Goal: Transaction & Acquisition: Purchase product/service

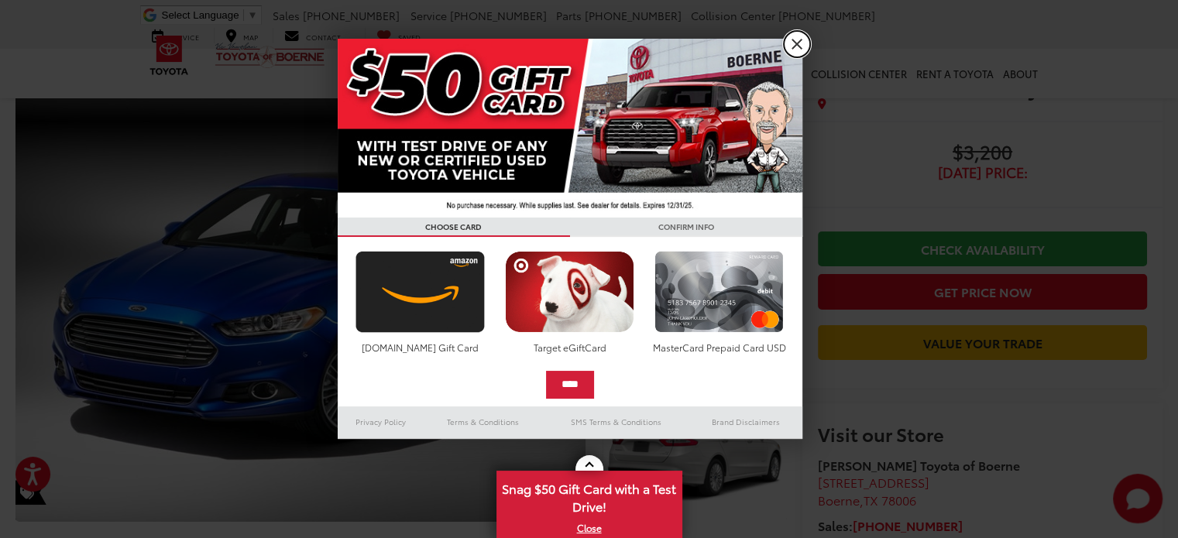
scroll to position [155, 0]
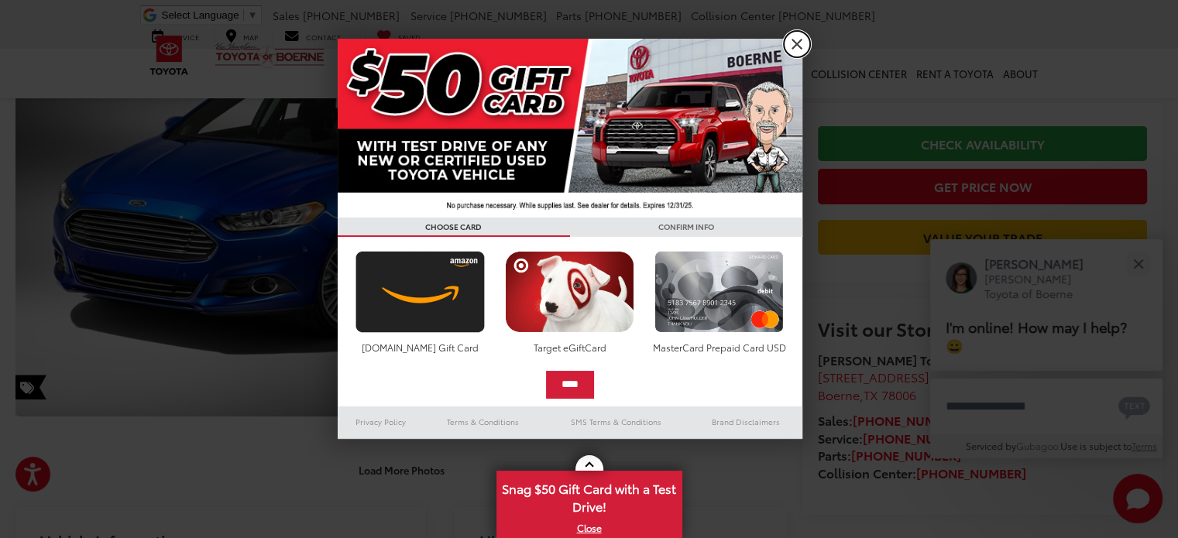
click at [794, 41] on link "X" at bounding box center [797, 44] width 26 height 26
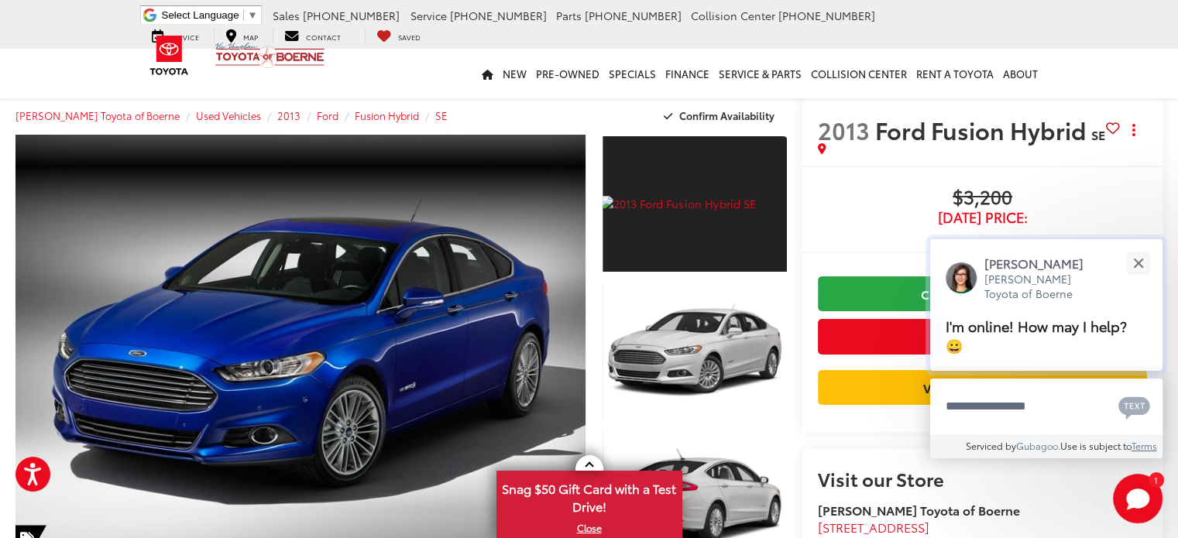
scroll to position [0, 0]
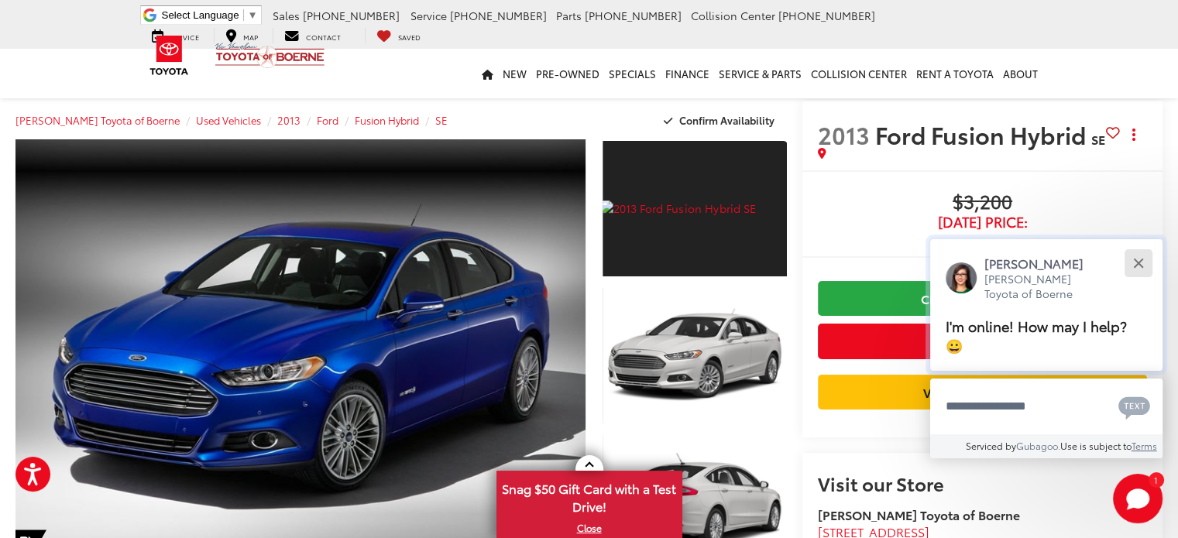
drag, startPoint x: 1148, startPoint y: 267, endPoint x: 1031, endPoint y: 226, distance: 123.7
click at [1147, 267] on button "Close" at bounding box center [1138, 263] width 33 height 33
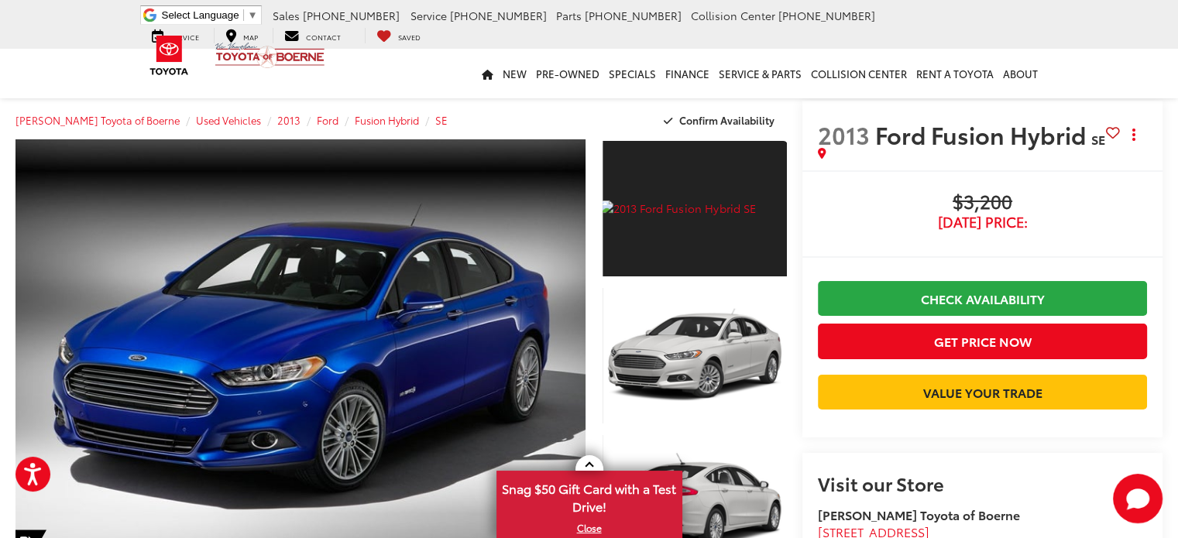
drag, startPoint x: 1051, startPoint y: 231, endPoint x: 1037, endPoint y: 225, distance: 15.3
click at [1050, 230] on div "$3,200 [DATE] Price: Check Availability Get Price Now Value Your Trade" at bounding box center [982, 304] width 329 height 226
click at [1037, 225] on span "[DATE] Price:" at bounding box center [982, 222] width 329 height 15
click at [1002, 247] on li at bounding box center [983, 257] width 360 height 33
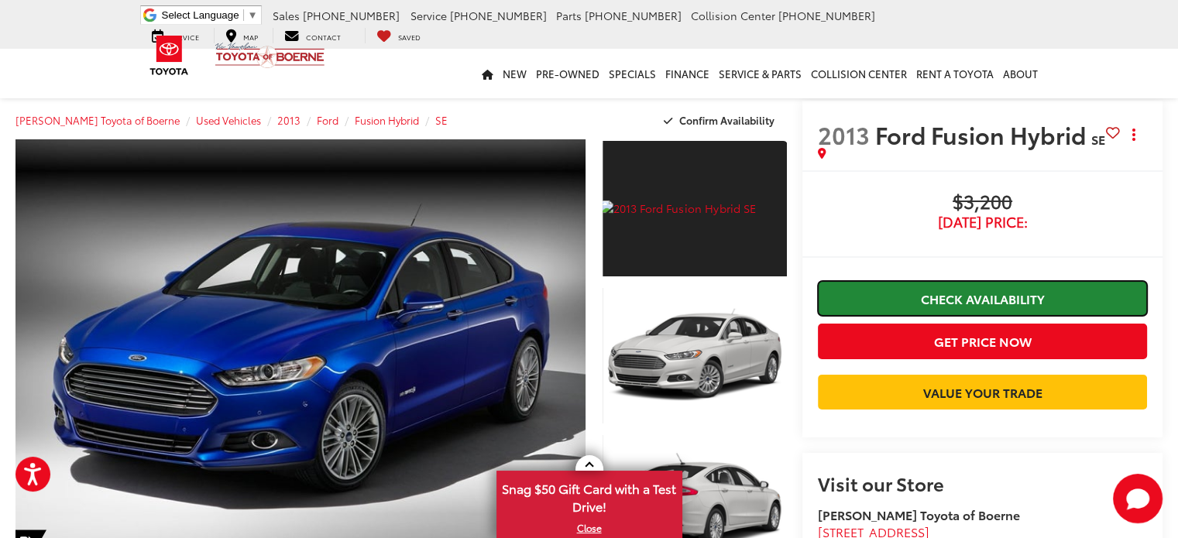
click at [1010, 297] on link "Check Availability" at bounding box center [982, 298] width 329 height 35
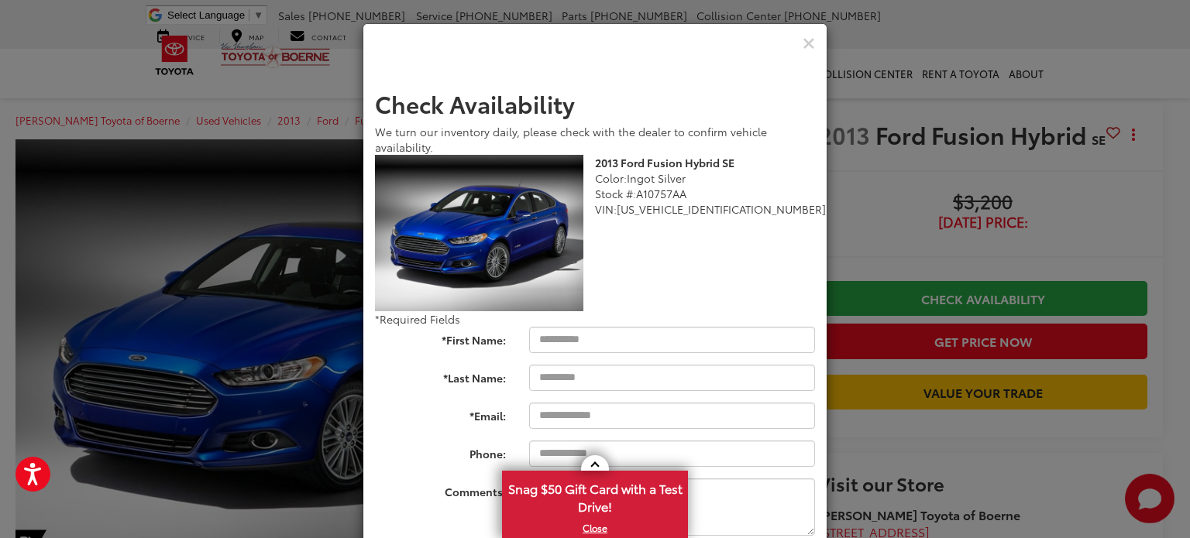
click at [912, 215] on div "Check Availability We turn our inventory daily, please check with the dealer to…" at bounding box center [595, 269] width 1190 height 538
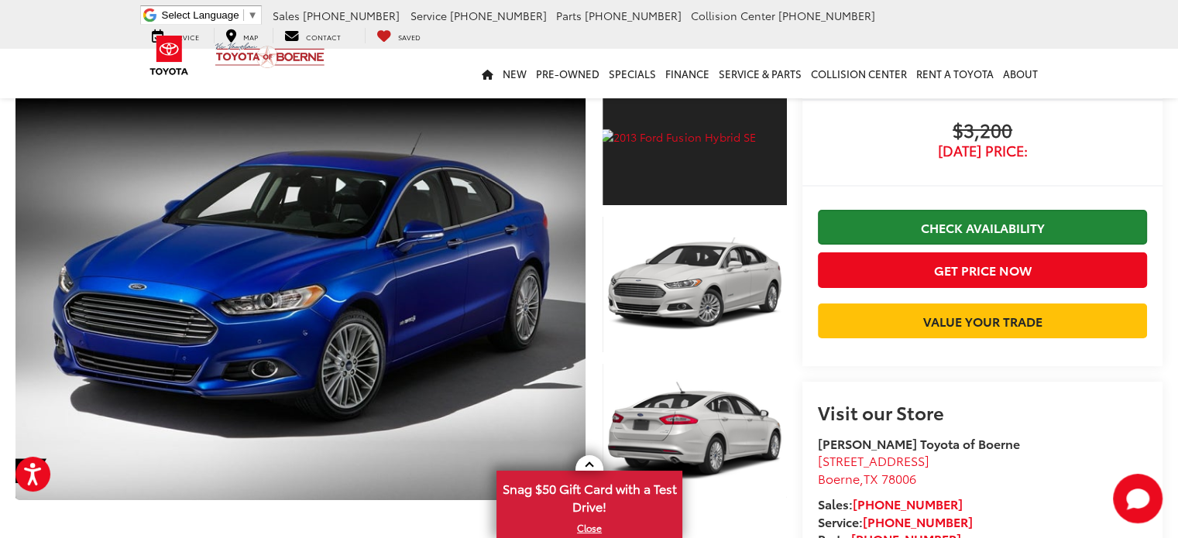
scroll to position [77, 0]
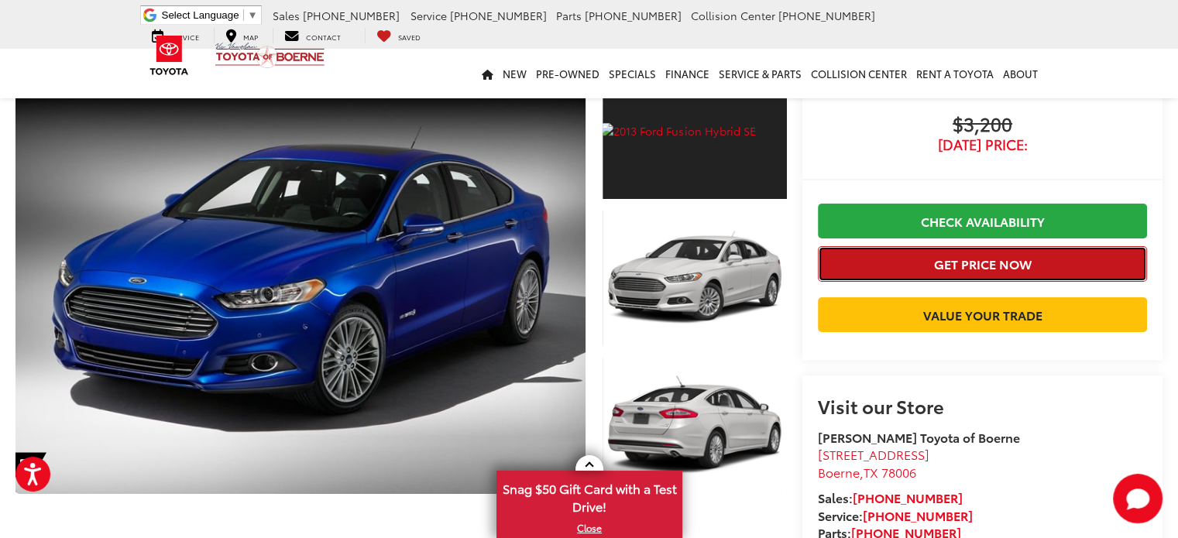
click at [972, 258] on button "Get Price Now" at bounding box center [982, 263] width 329 height 35
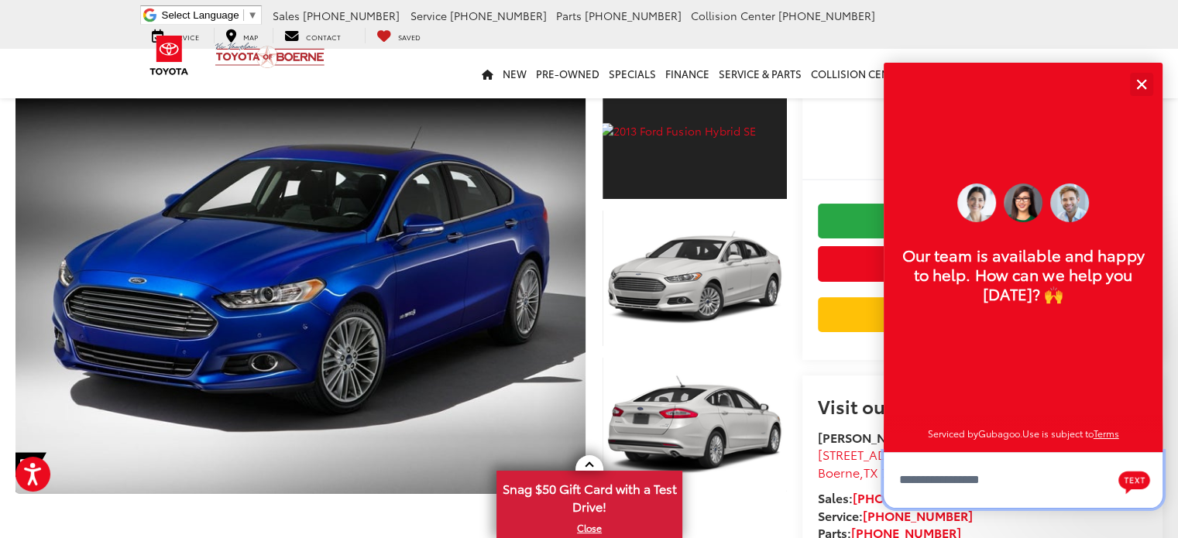
scroll to position [19, 0]
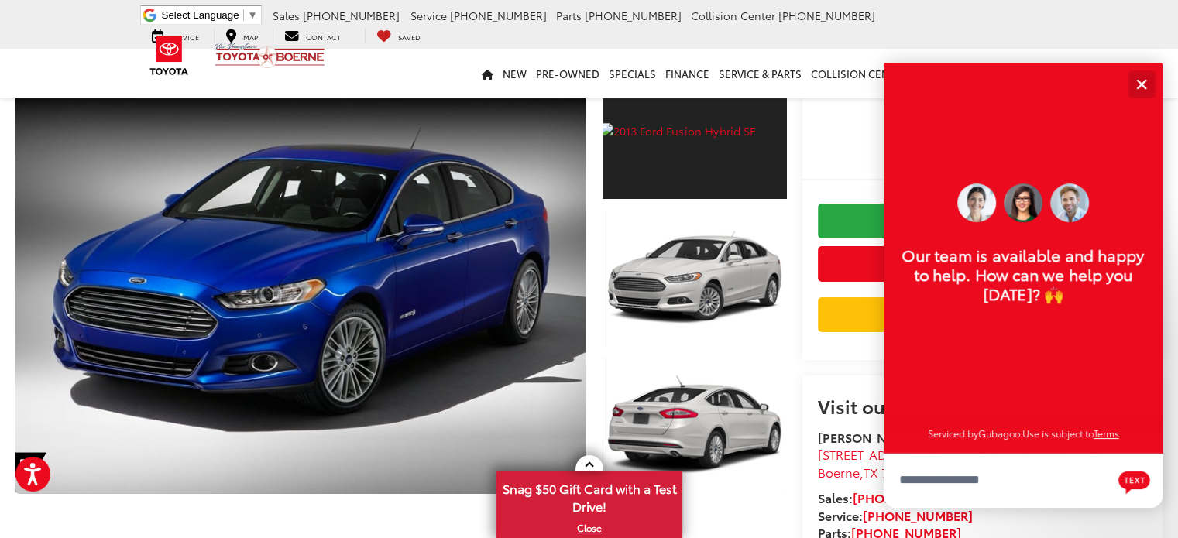
click at [1142, 83] on div "Close" at bounding box center [1142, 84] width 10 height 10
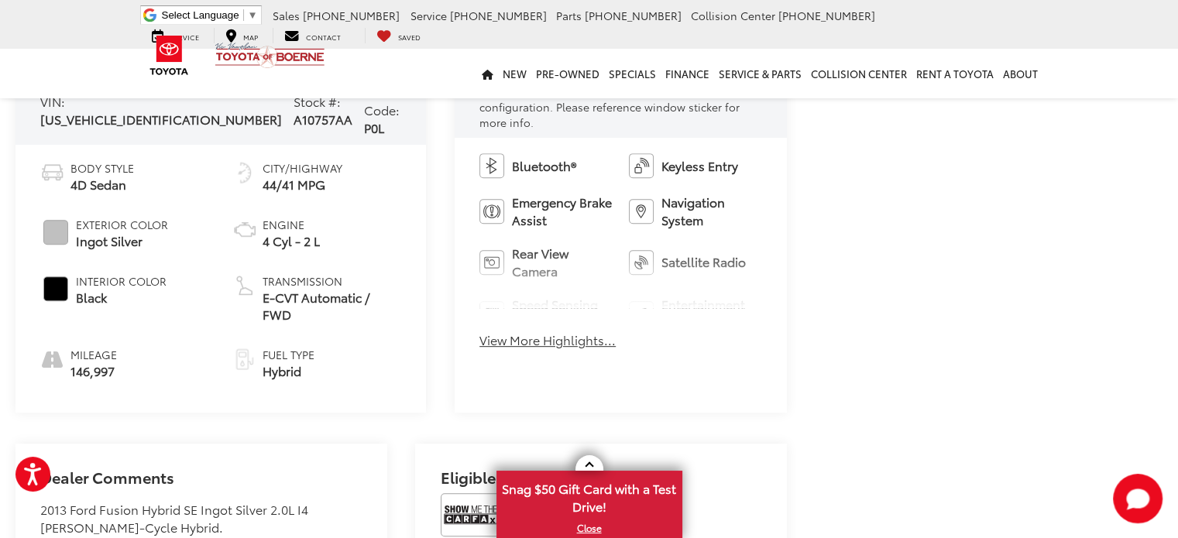
scroll to position [697, 0]
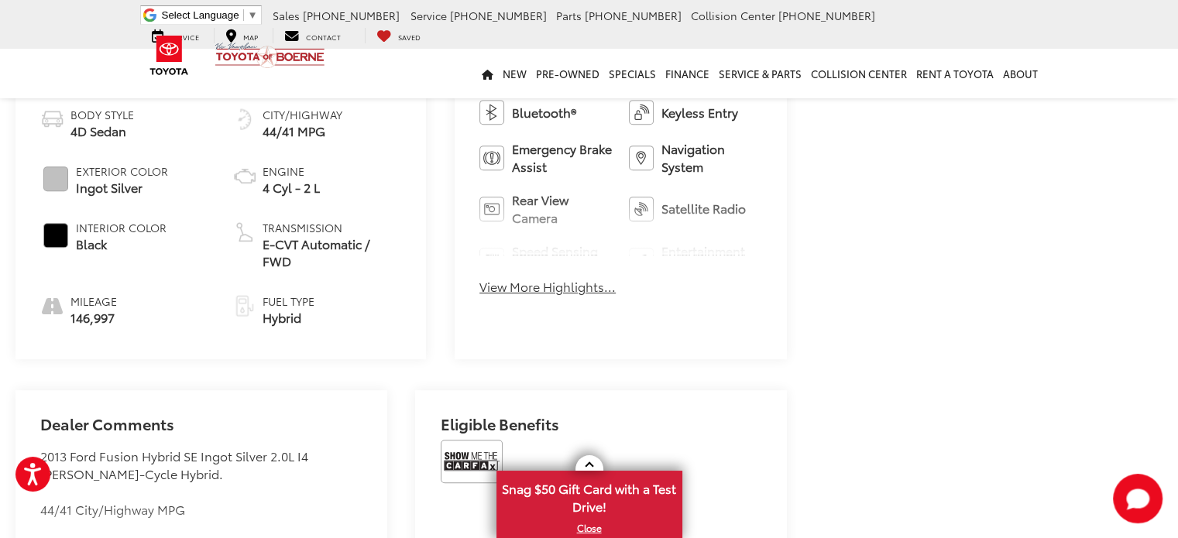
click at [481, 278] on button "View More Highlights..." at bounding box center [548, 287] width 136 height 18
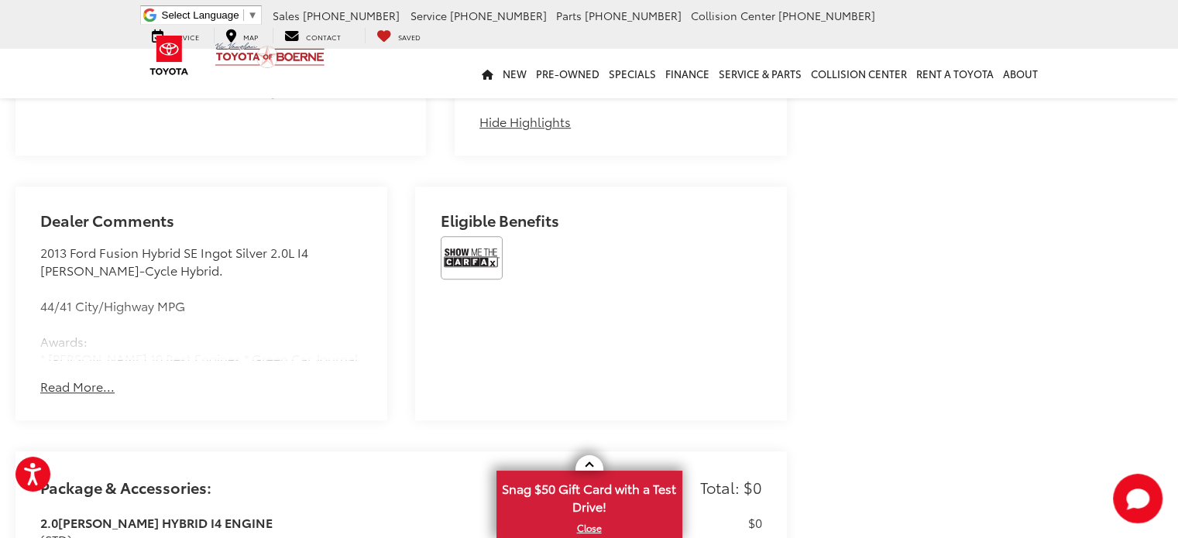
scroll to position [930, 0]
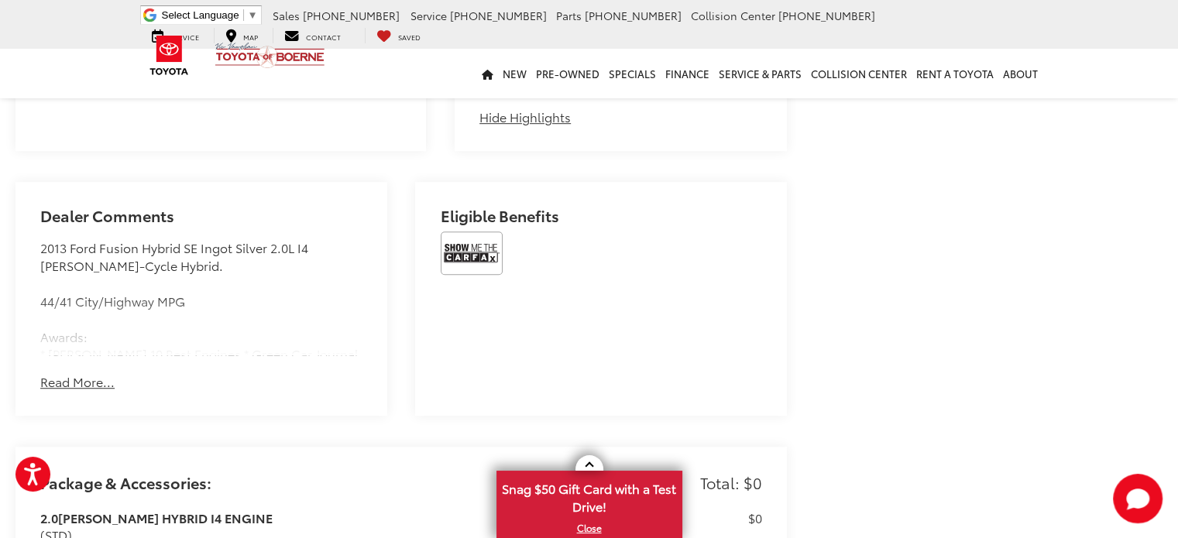
click at [96, 373] on button "Read More..." at bounding box center [77, 382] width 74 height 18
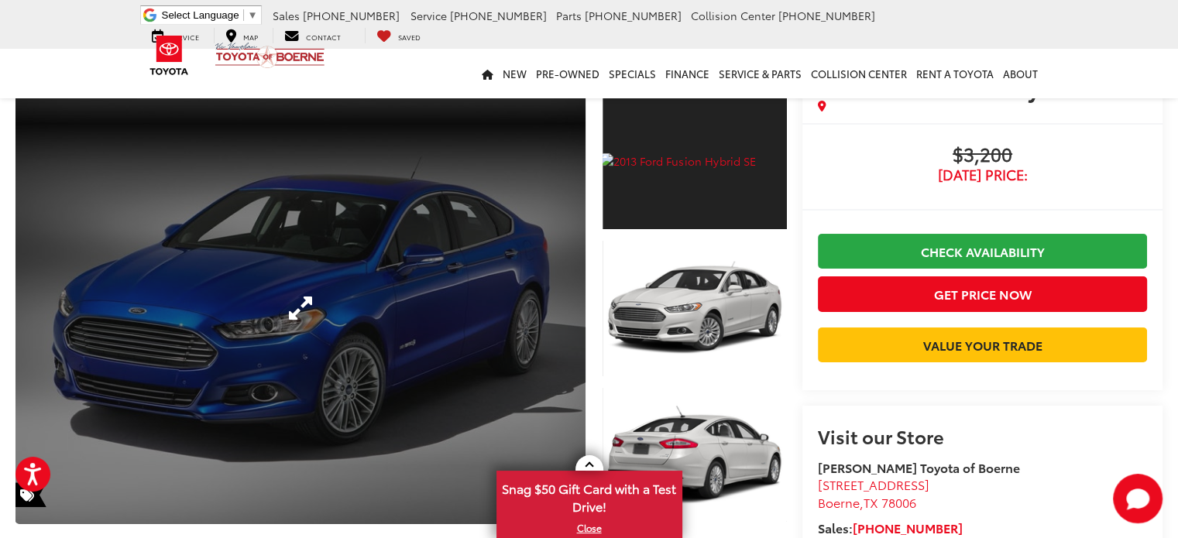
scroll to position [0, 0]
